Goal: Information Seeking & Learning: Learn about a topic

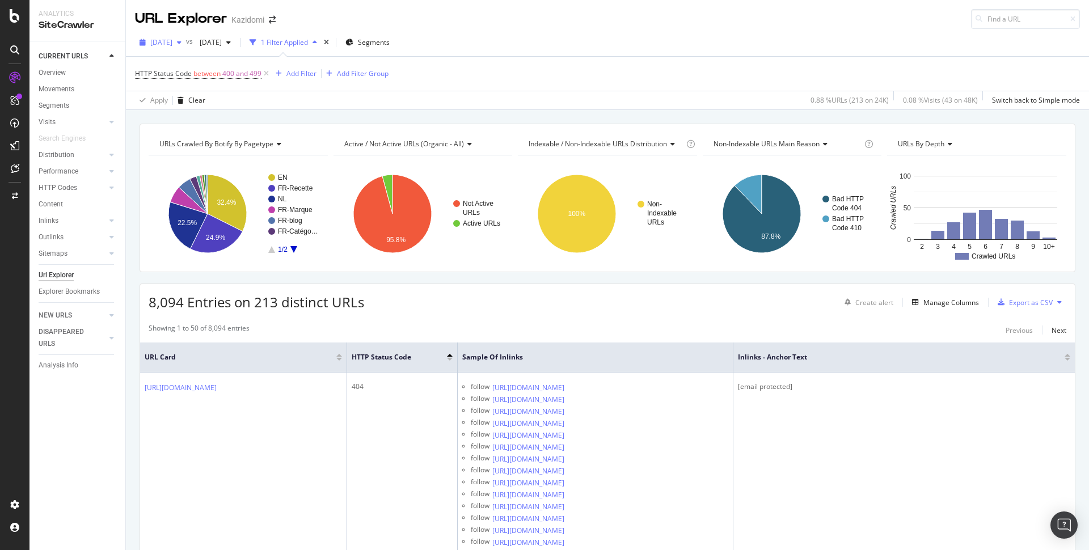
click at [172, 44] on span "2025 Sep. 2nd" at bounding box center [161, 42] width 22 height 10
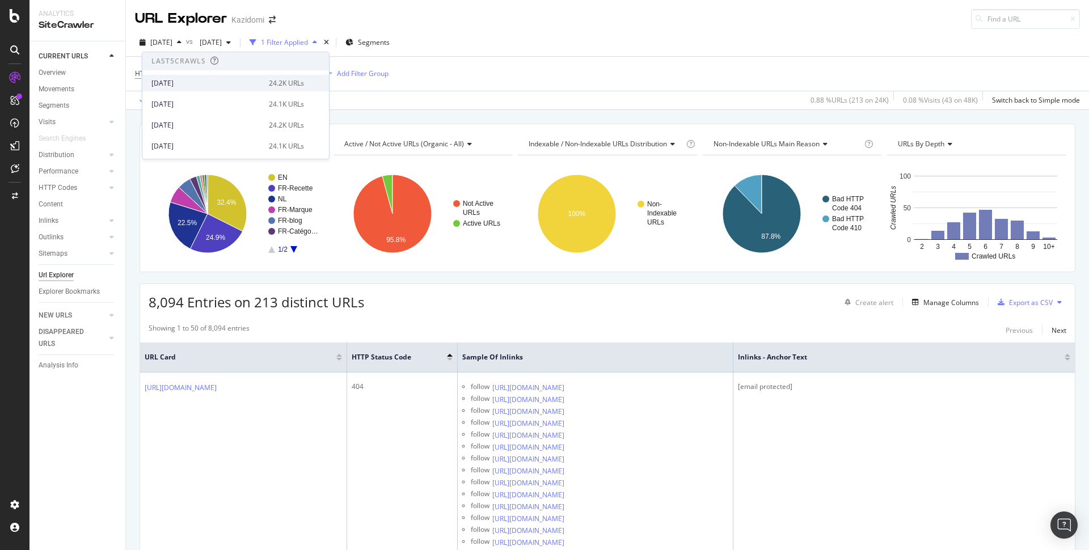
click at [184, 85] on div "[DATE]" at bounding box center [207, 83] width 111 height 10
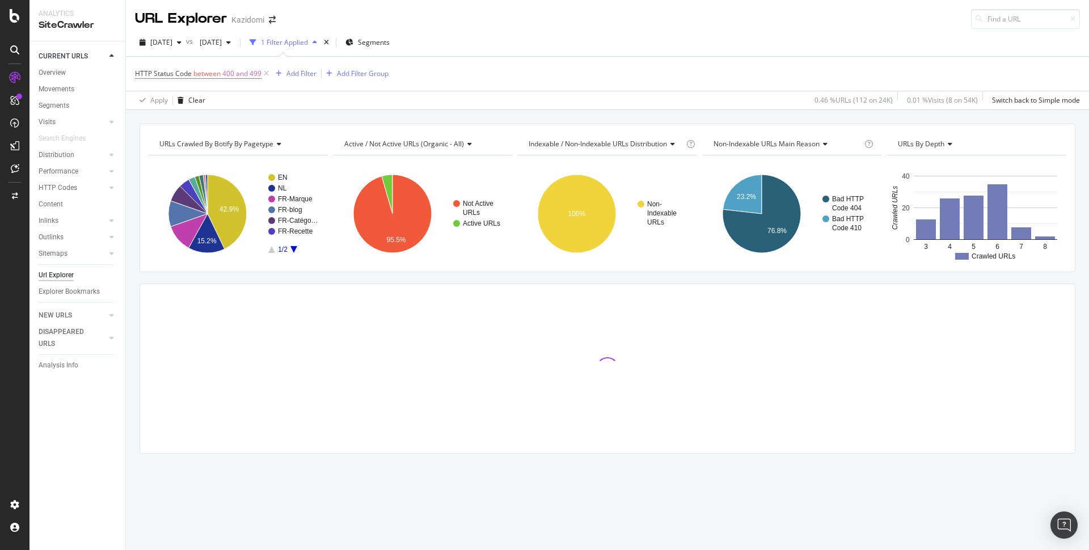
click at [329, 281] on div "URLs Crawled By Botify By pagetype Chart (by Value) Table Expand Export as CSV …" at bounding box center [607, 309] width 963 height 370
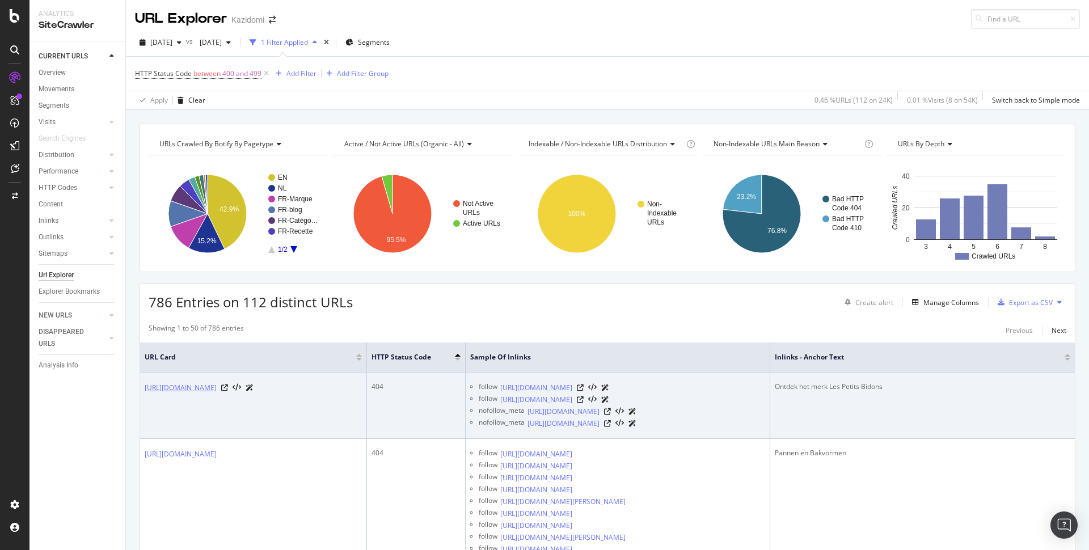
click at [217, 391] on link "[URL][DOMAIN_NAME]" at bounding box center [181, 387] width 72 height 11
click at [569, 402] on link "https://www.kazidomi.com/nl/marques" at bounding box center [536, 399] width 72 height 11
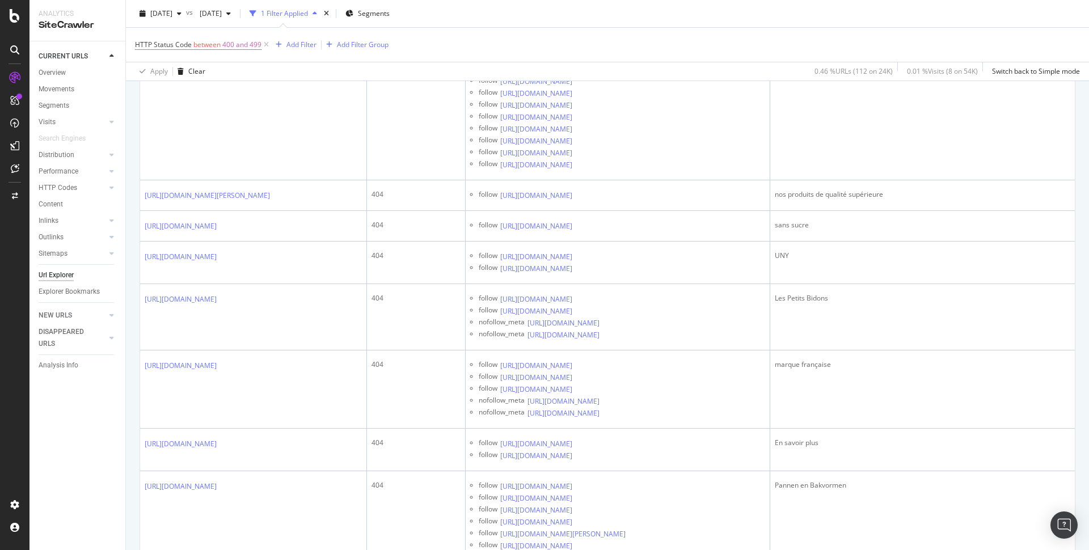
scroll to position [2294, 0]
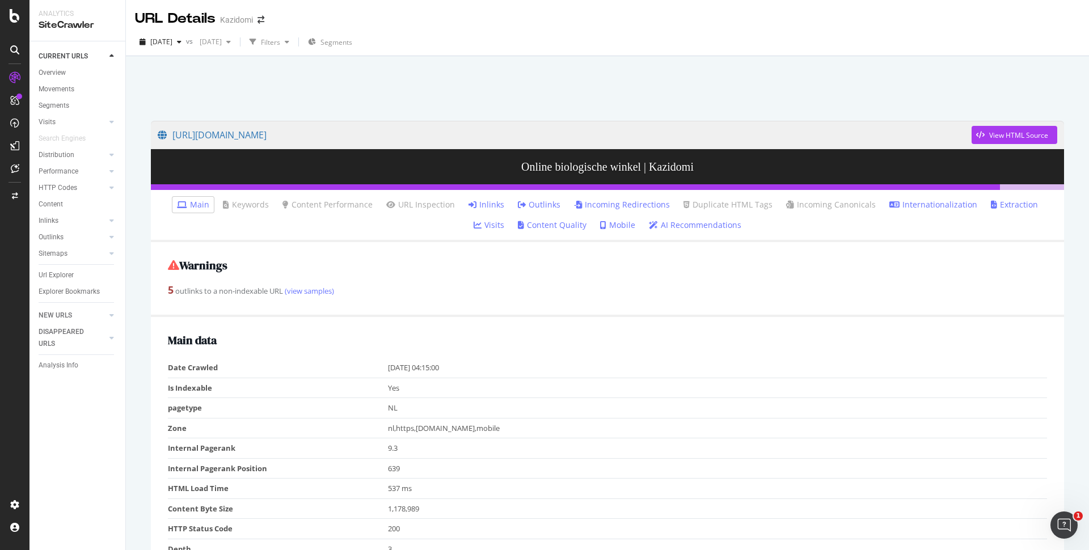
click at [785, 60] on div "https://www.kazidomi.com/nl/marques View HTML Source Online biologische winkel …" at bounding box center [607, 331] width 963 height 550
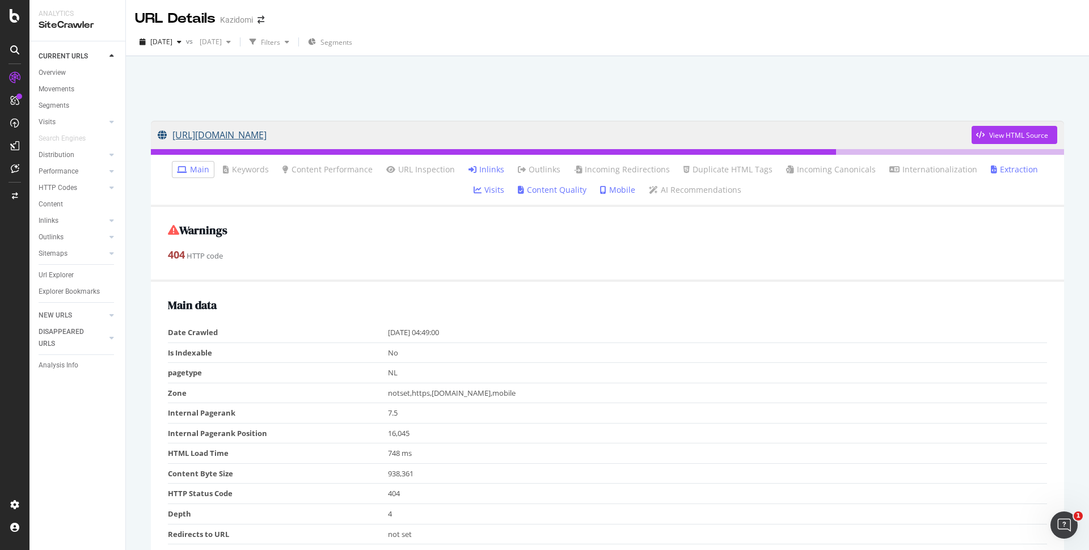
click at [187, 134] on link "[URL][DOMAIN_NAME]" at bounding box center [565, 135] width 814 height 28
